Goal: Task Accomplishment & Management: Use online tool/utility

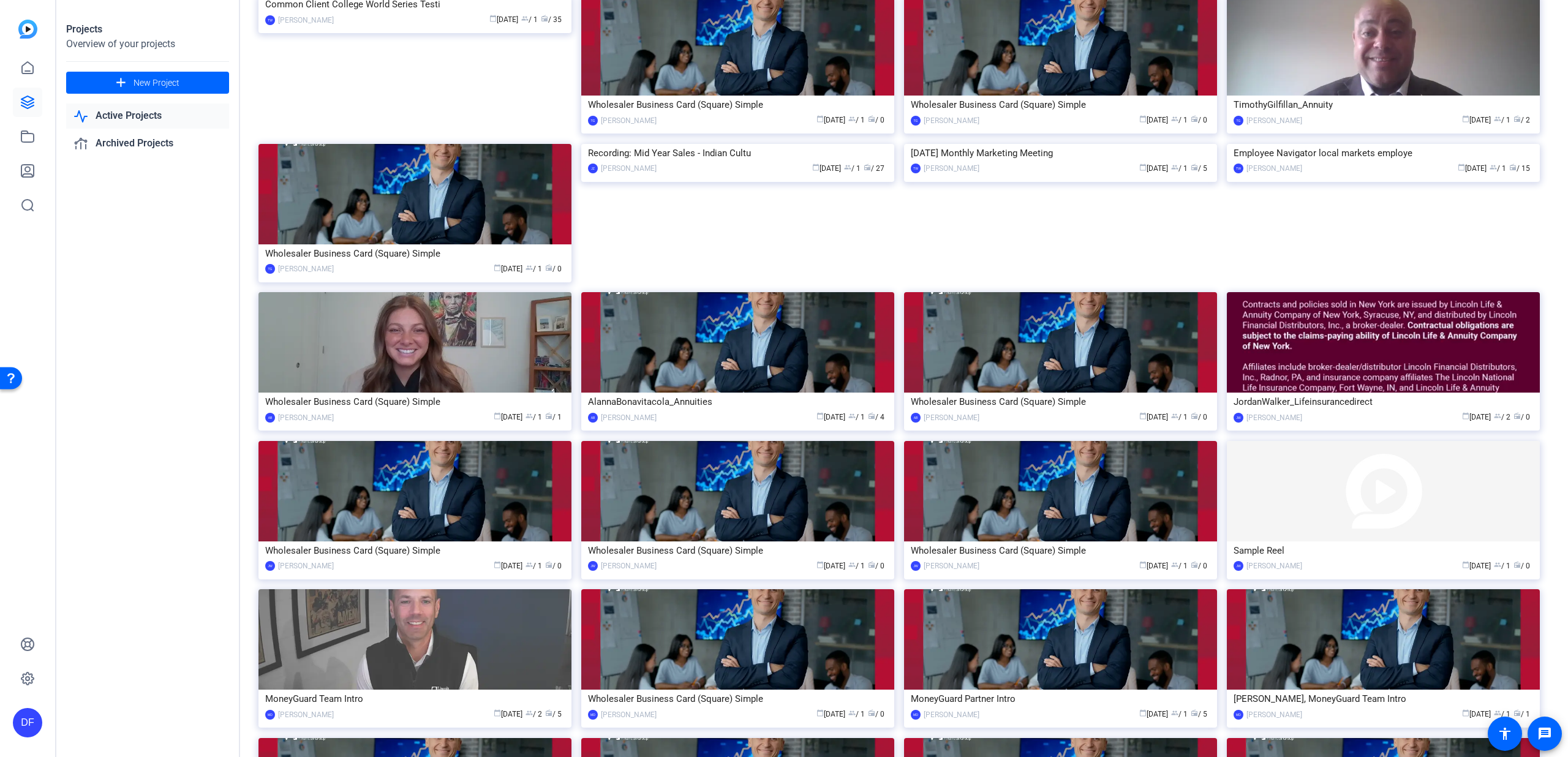
scroll to position [358, 0]
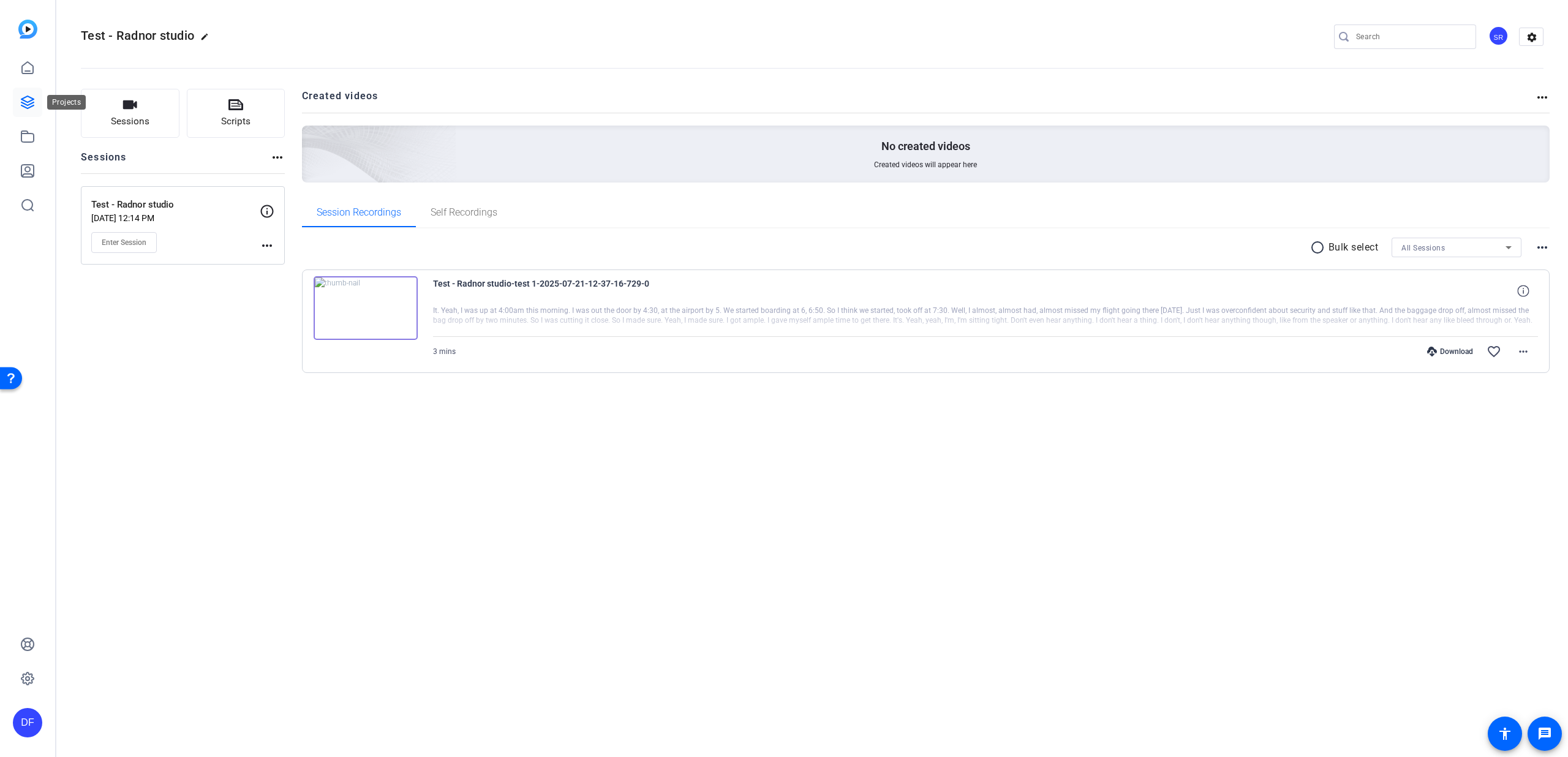
click at [32, 95] on icon at bounding box center [28, 102] width 14 height 14
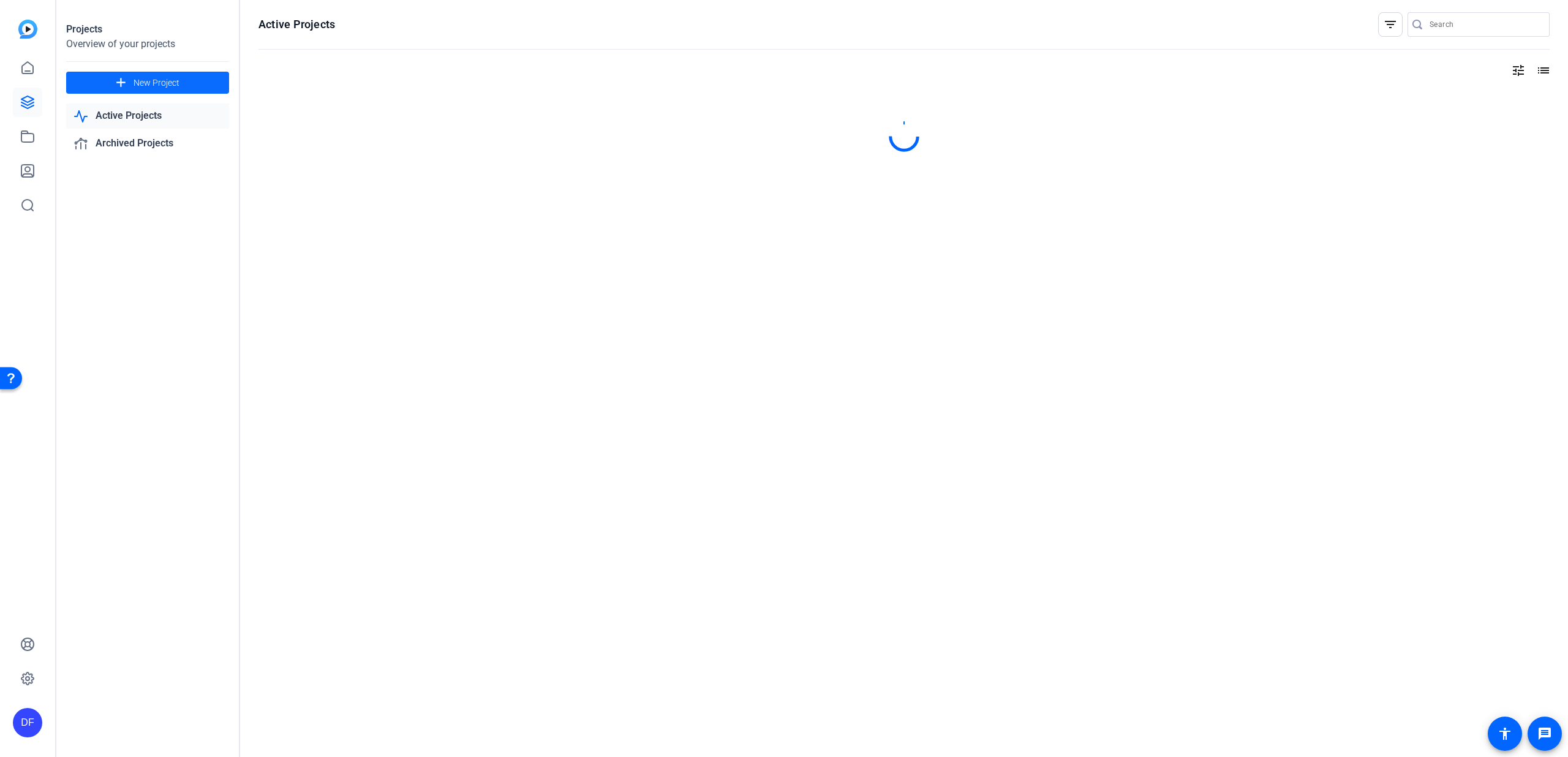
click at [105, 89] on span at bounding box center [148, 82] width 163 height 30
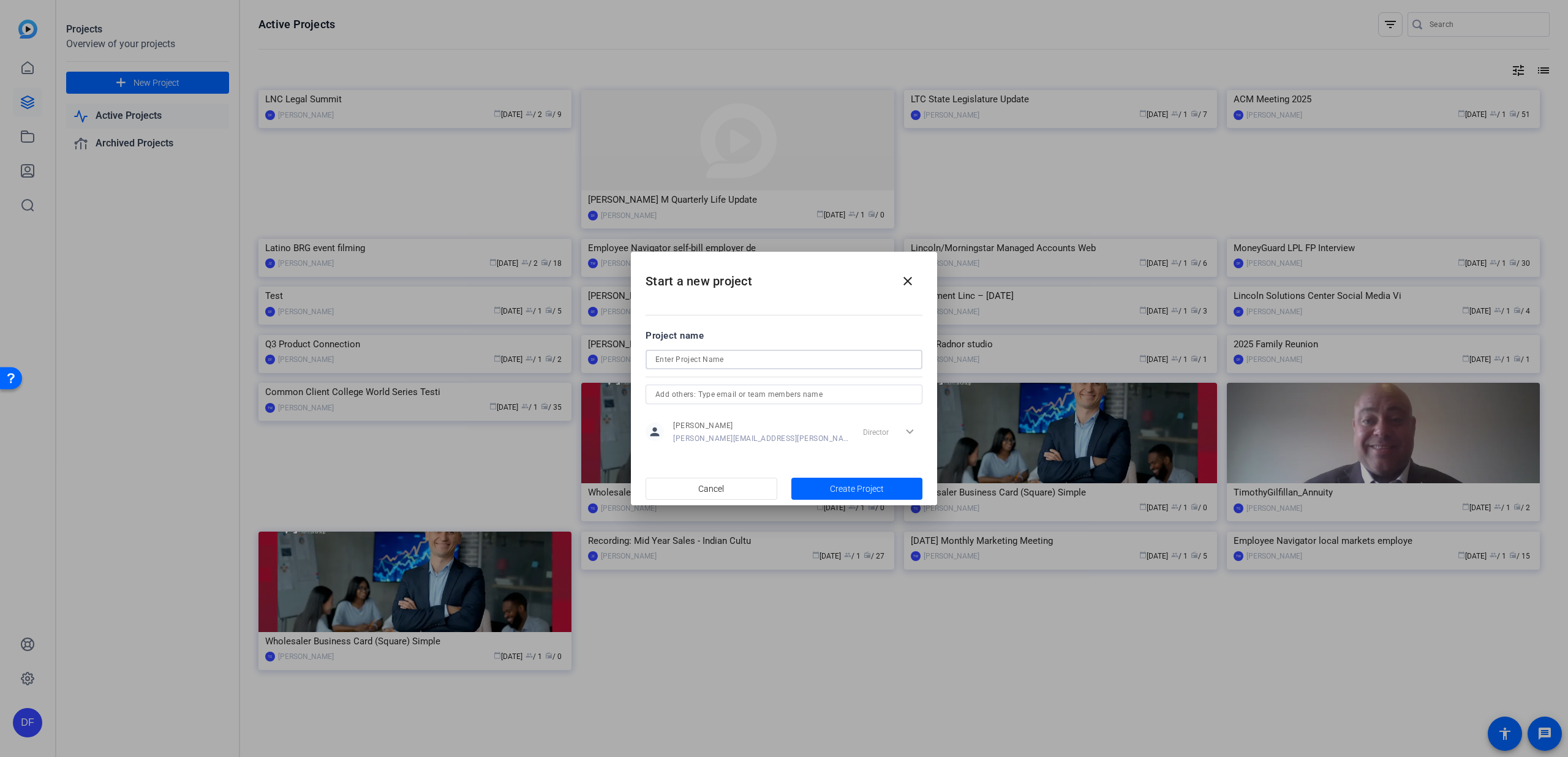
click at [689, 356] on input at bounding box center [783, 359] width 257 height 14
type input "Test"
click at [848, 481] on span "button" at bounding box center [857, 488] width 131 height 30
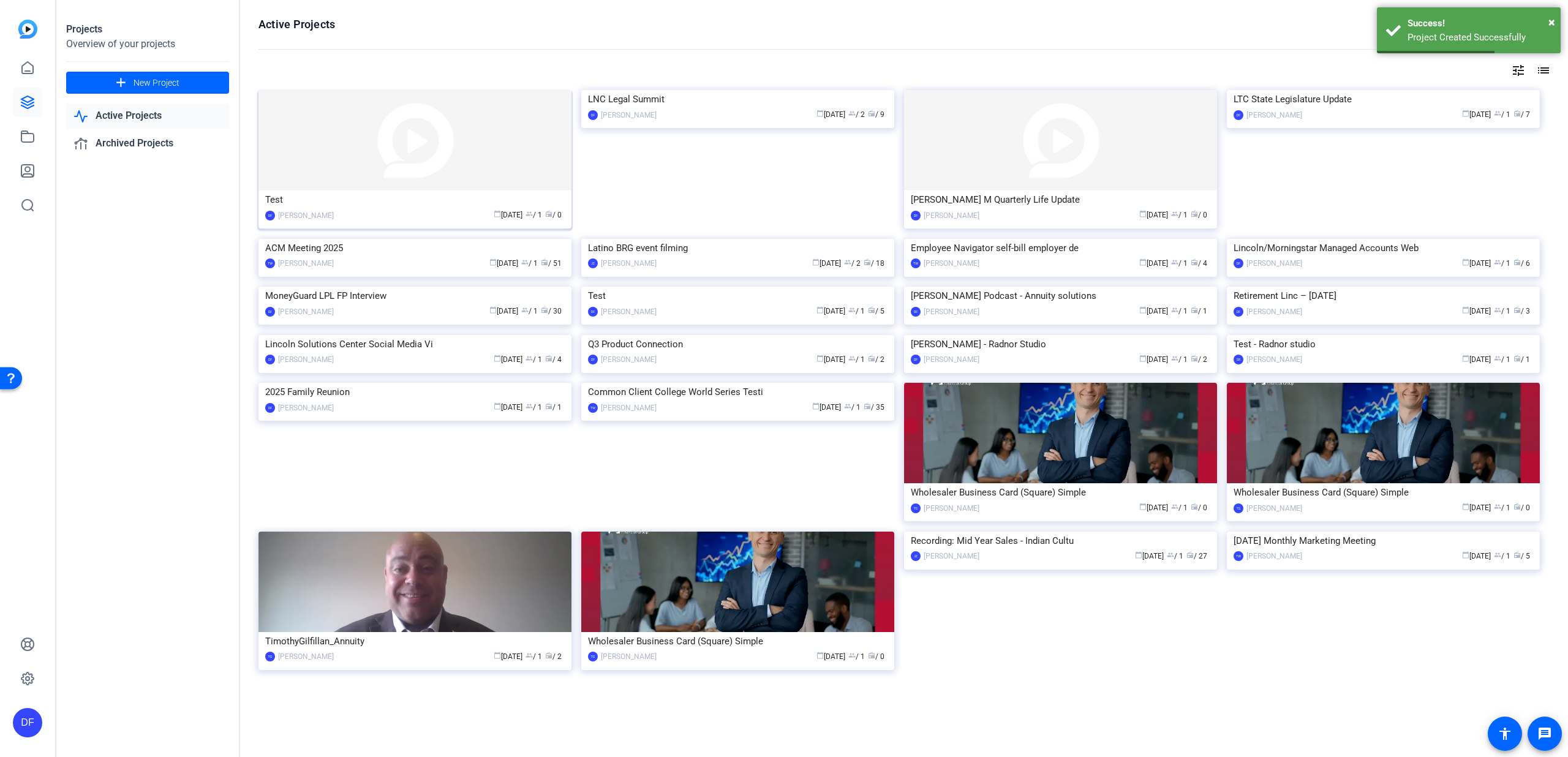
click at [434, 183] on img at bounding box center [415, 140] width 313 height 101
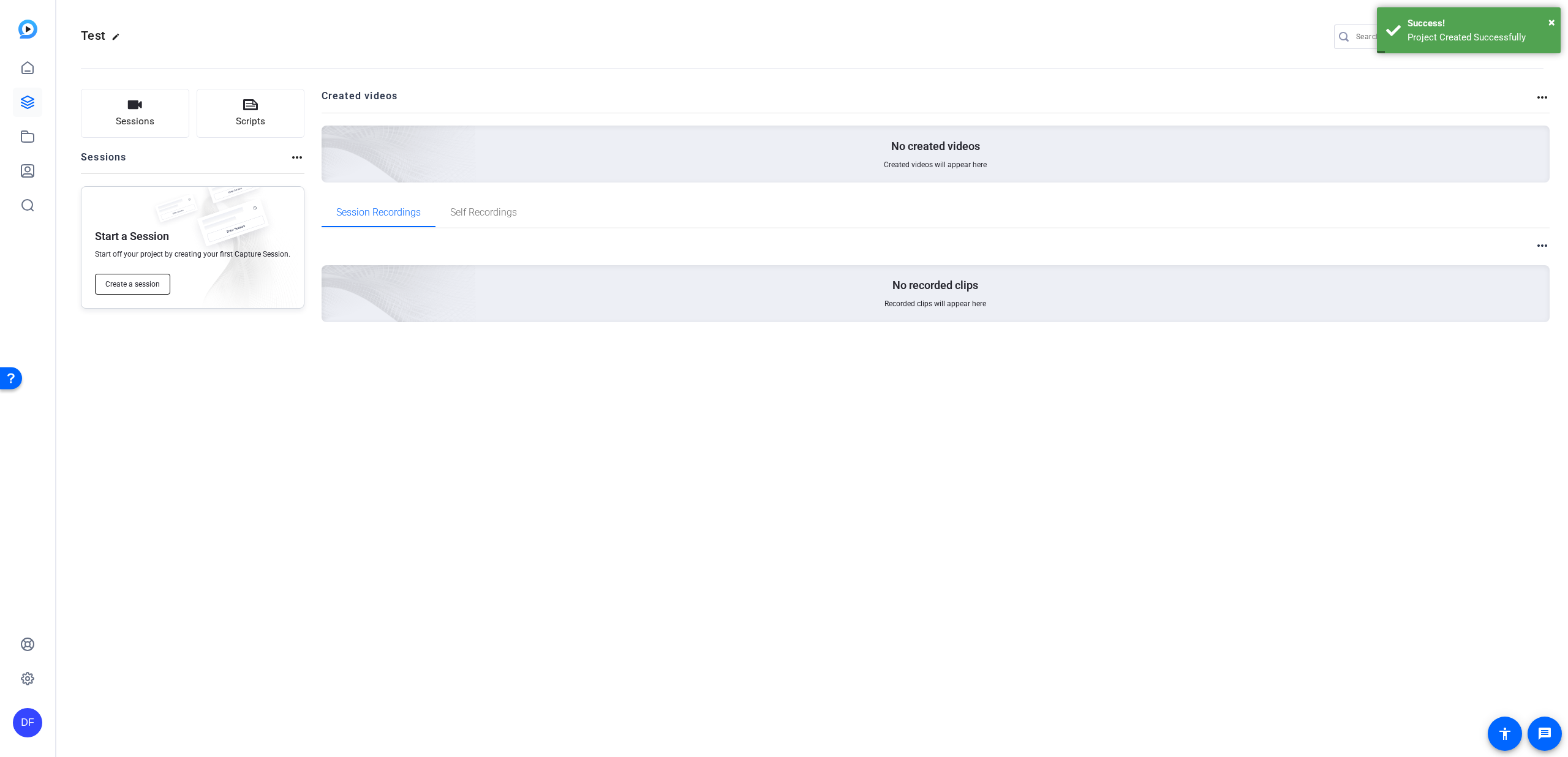
click at [139, 279] on span "Create a session" at bounding box center [132, 284] width 55 height 10
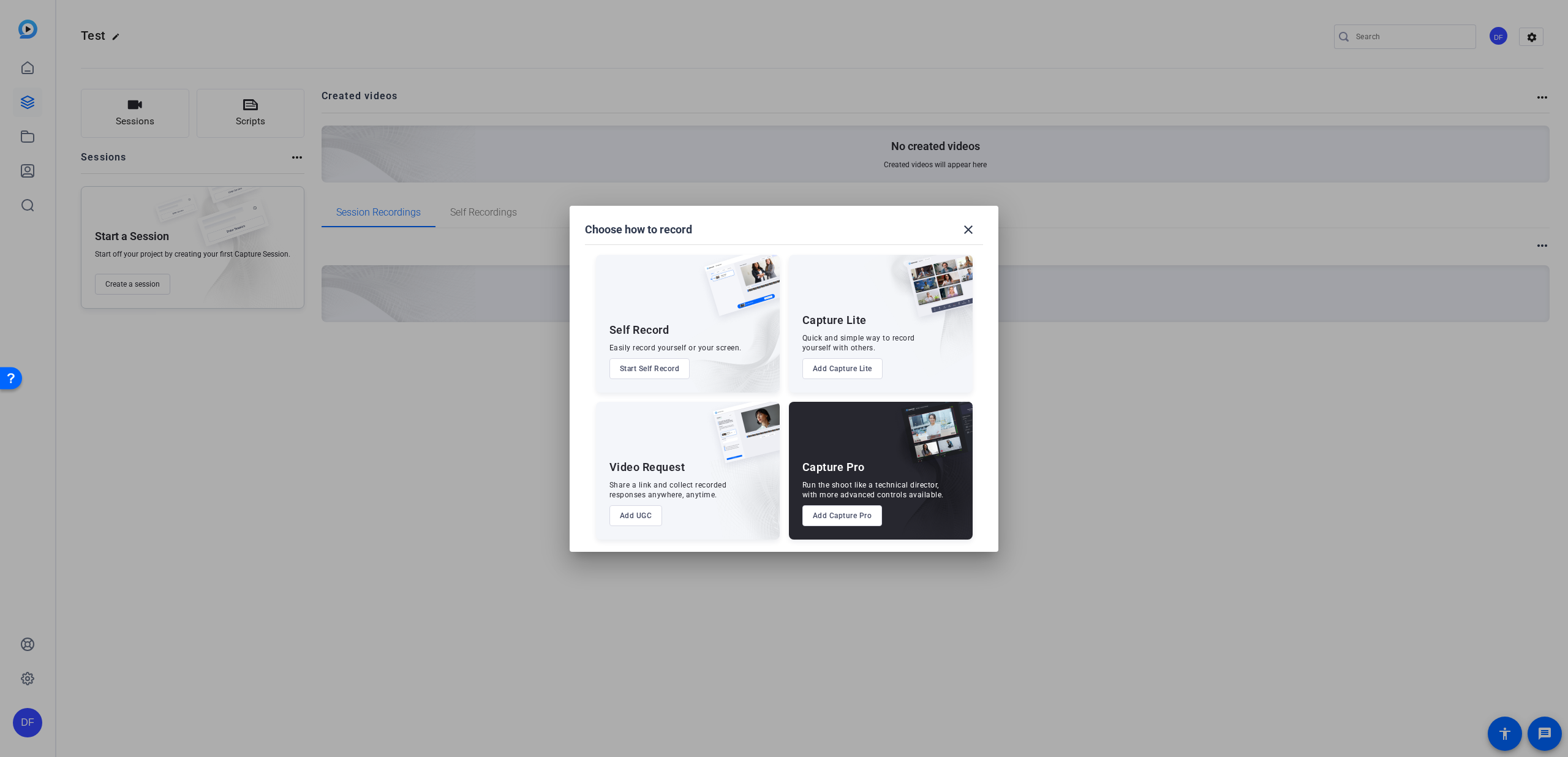
click at [844, 507] on button "Add Capture Pro" at bounding box center [842, 516] width 80 height 21
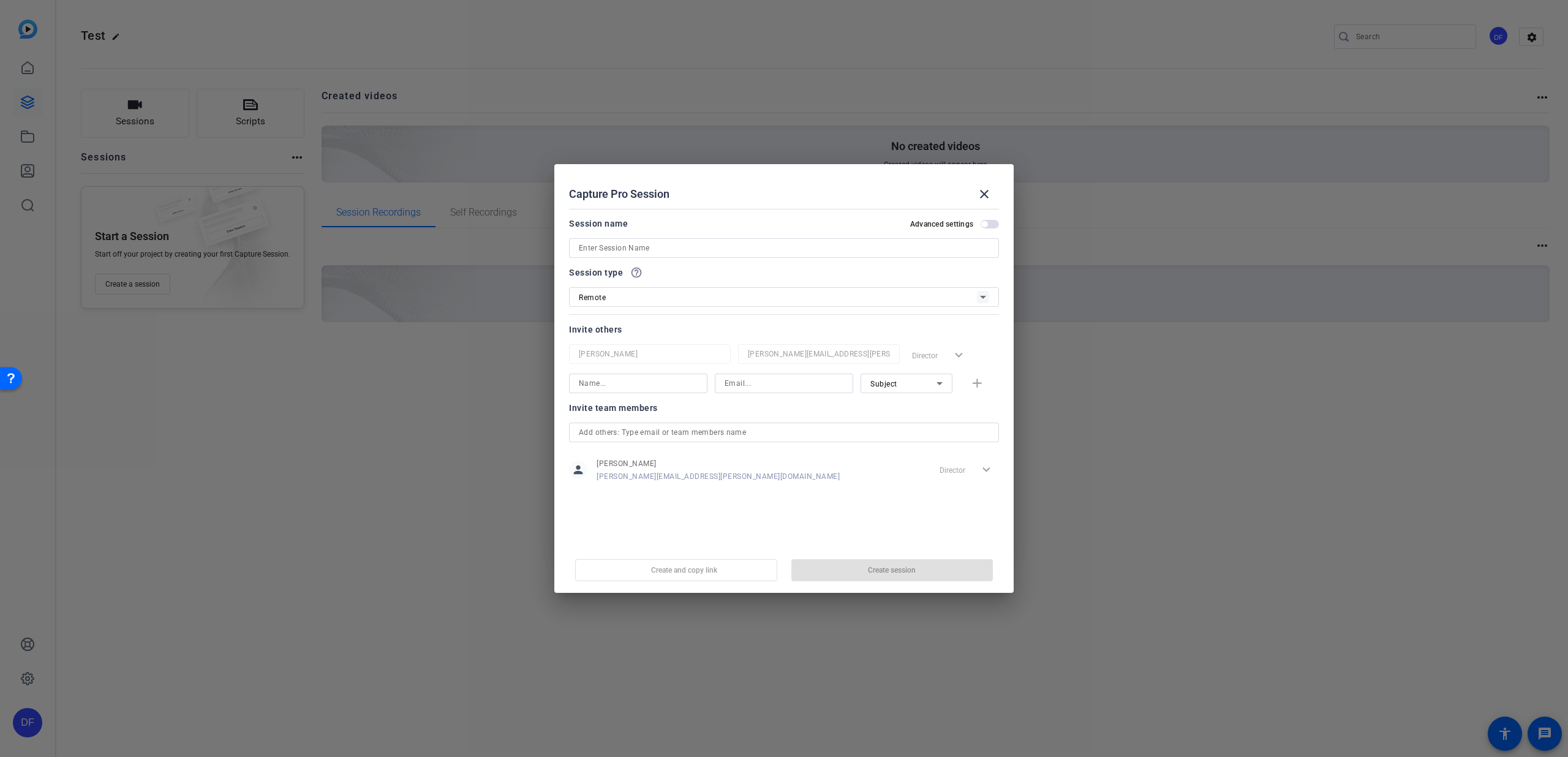
click at [708, 251] on input at bounding box center [784, 248] width 410 height 14
type input "Test"
click at [848, 571] on span "button" at bounding box center [892, 570] width 202 height 30
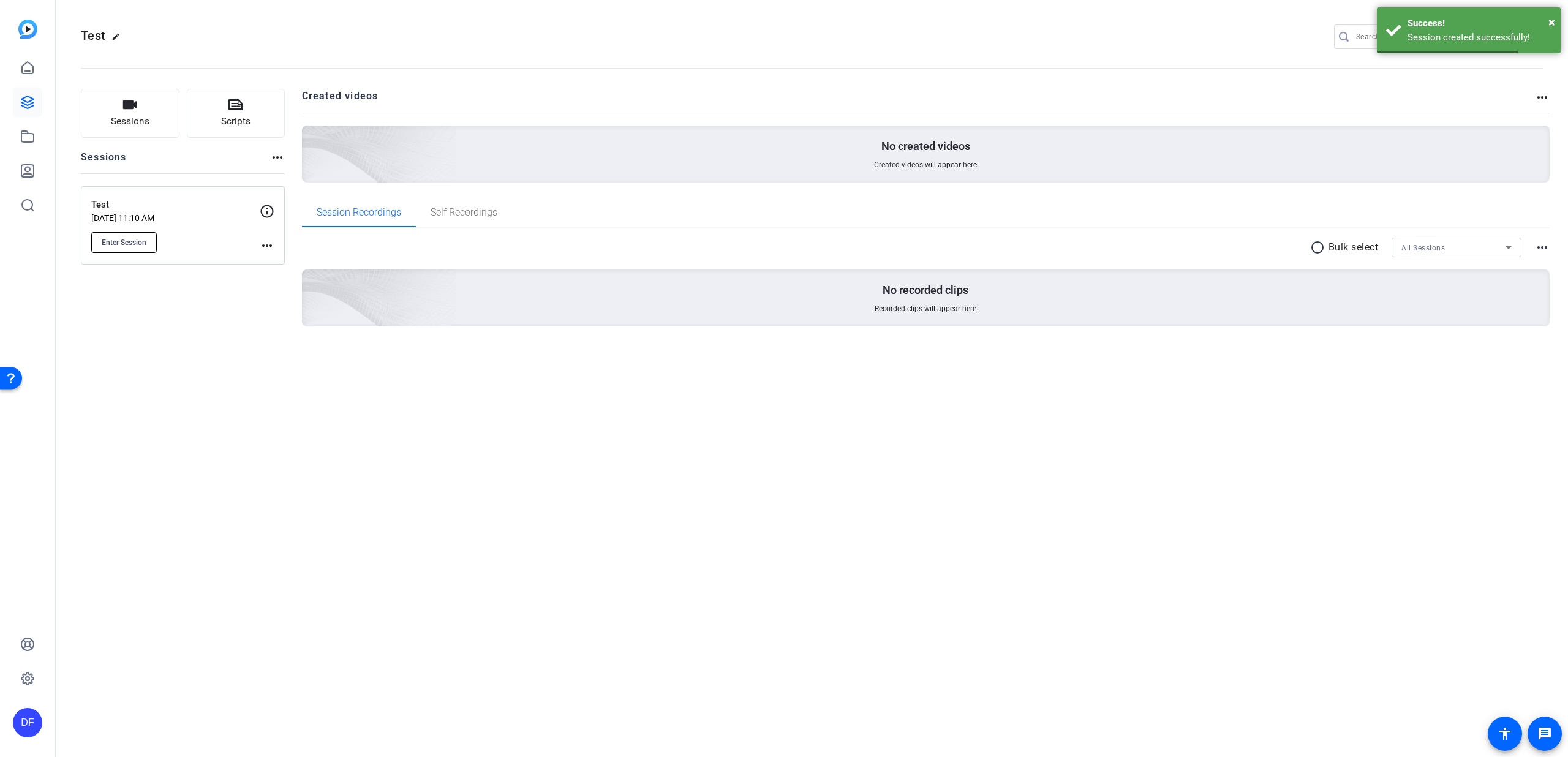
click at [122, 239] on span "Enter Session" at bounding box center [124, 242] width 45 height 10
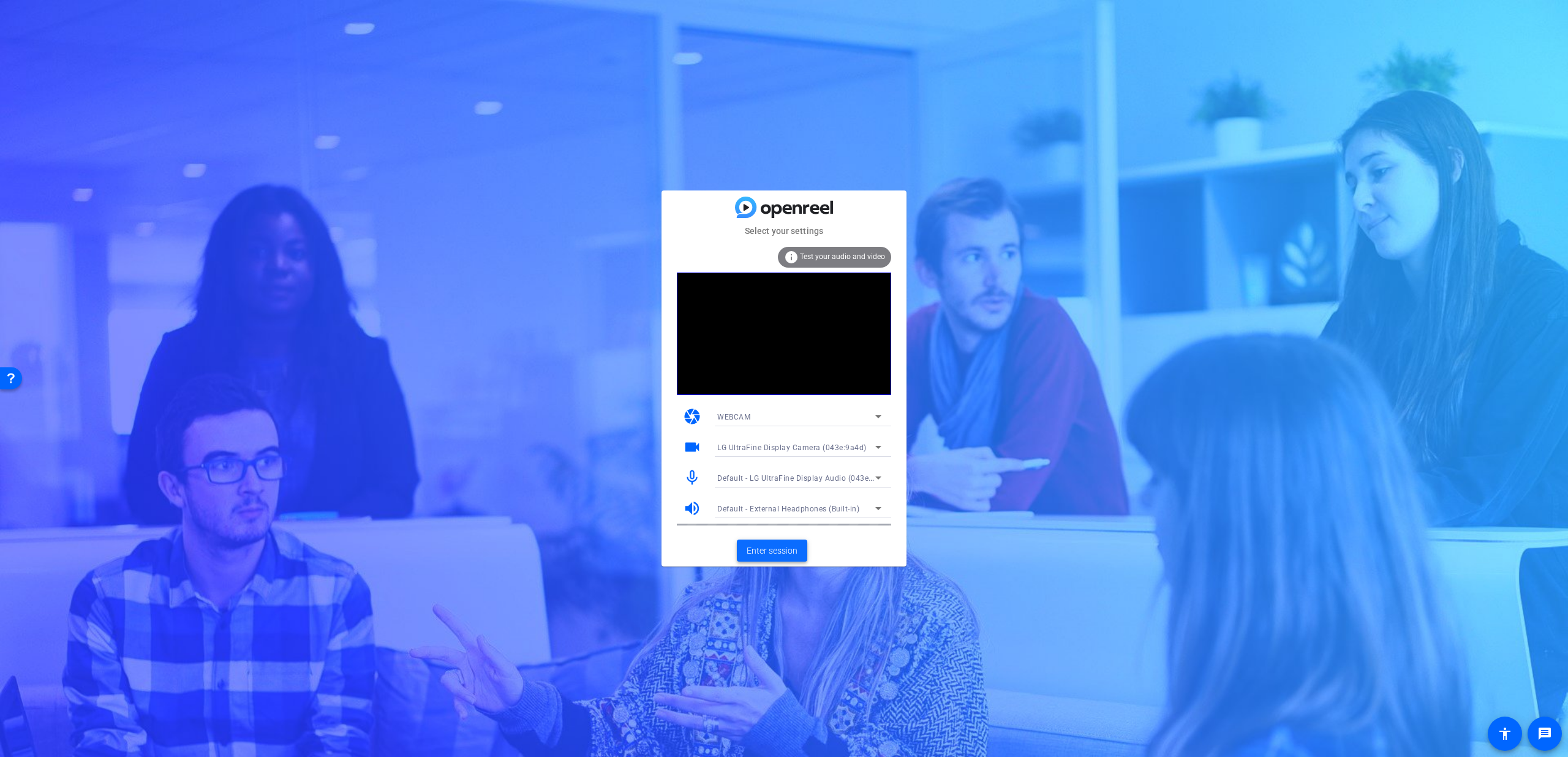
click at [771, 547] on span "Enter session" at bounding box center [772, 551] width 51 height 13
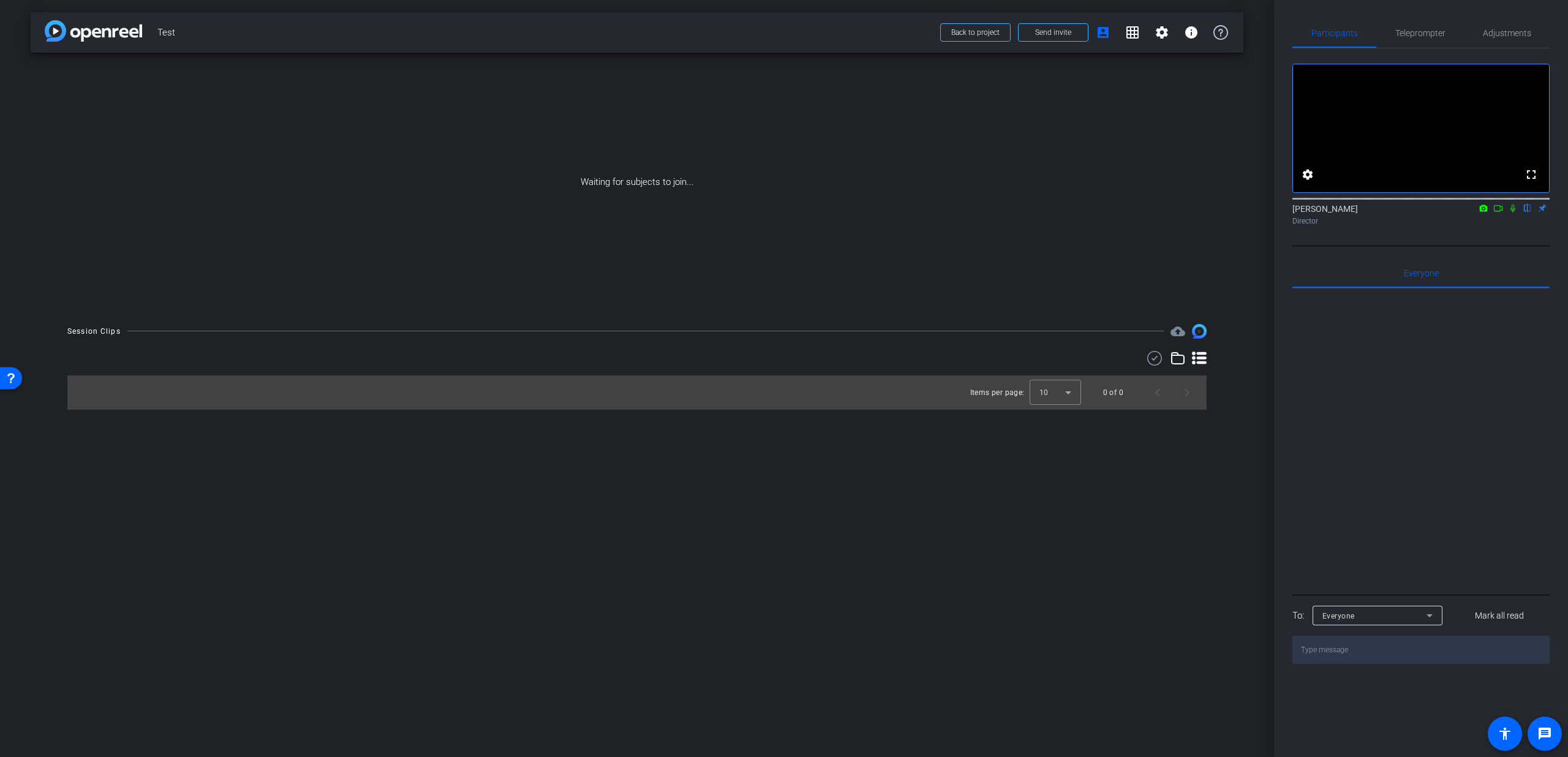
click at [1511, 214] on mat-icon at bounding box center [1513, 208] width 14 height 11
click at [1074, 31] on span at bounding box center [1053, 32] width 69 height 30
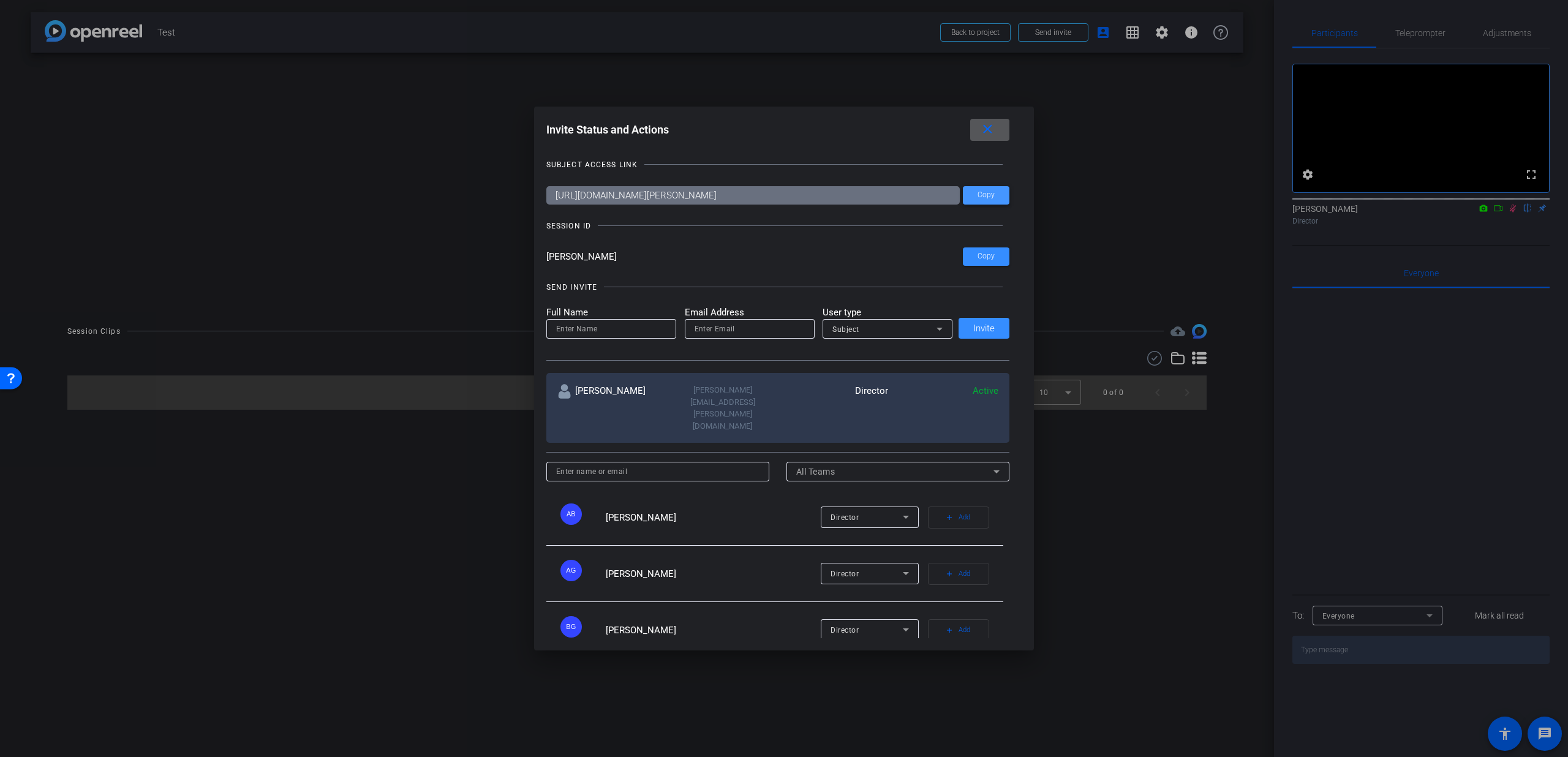
click at [996, 200] on span at bounding box center [986, 195] width 47 height 30
click at [977, 255] on span "Copy" at bounding box center [986, 256] width 17 height 9
click at [988, 134] on mat-icon "close" at bounding box center [987, 129] width 15 height 15
